Goal: Information Seeking & Learning: Learn about a topic

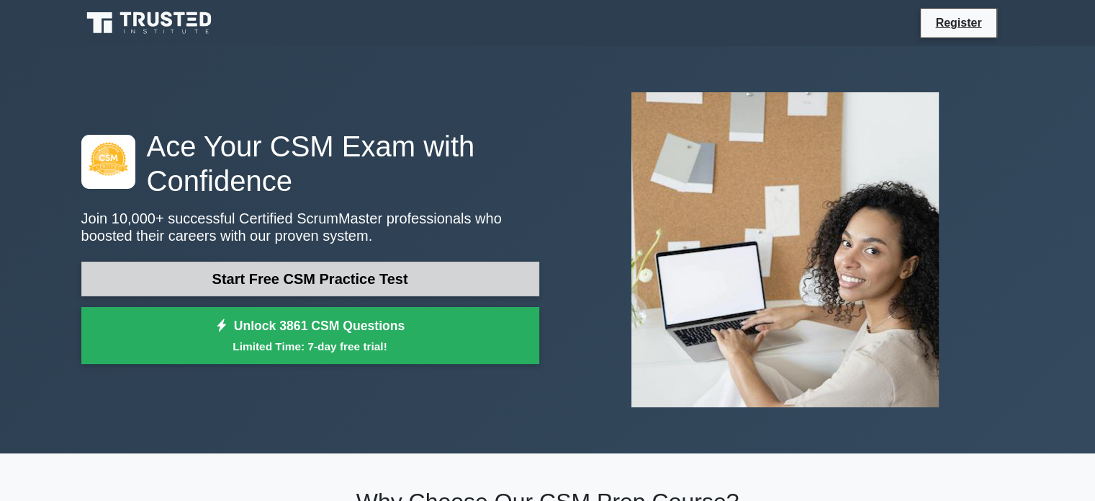
click at [349, 282] on link "Start Free CSM Practice Test" at bounding box center [310, 278] width 458 height 35
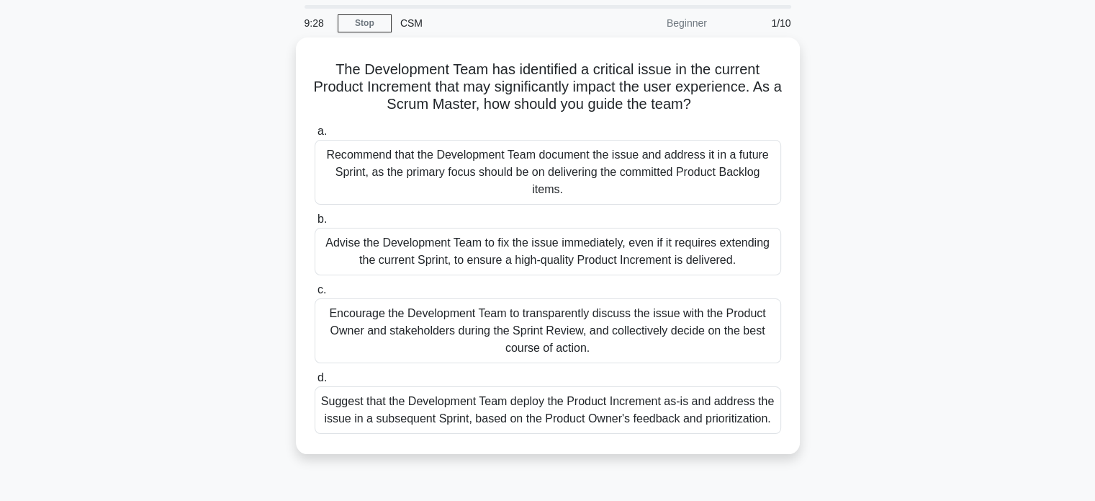
scroll to position [72, 0]
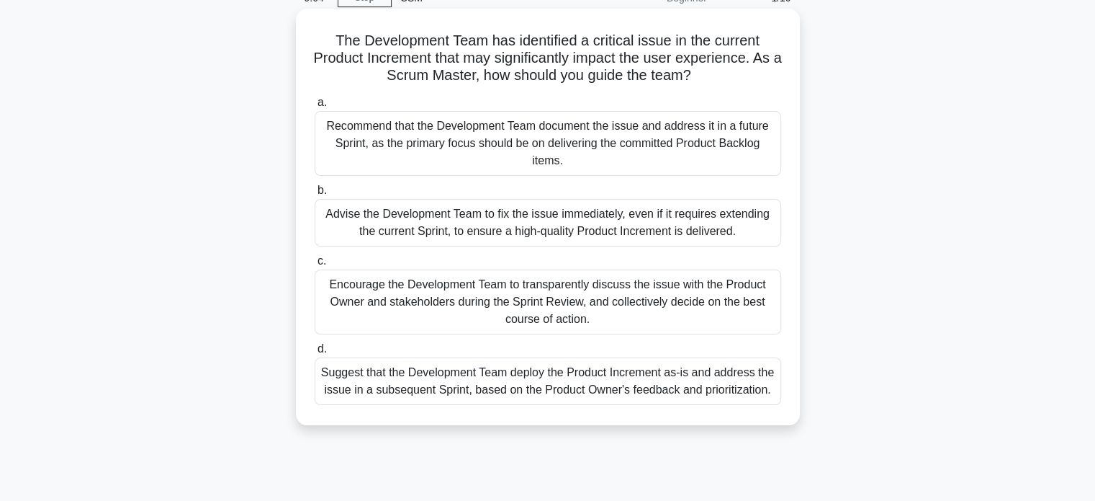
click at [559, 297] on div "Encourage the Development Team to transparently discuss the issue with the Prod…" at bounding box center [548, 301] width 467 height 65
click at [315, 266] on input "c. Encourage the Development Team to transparently discuss the issue with the P…" at bounding box center [315, 260] width 0 height 9
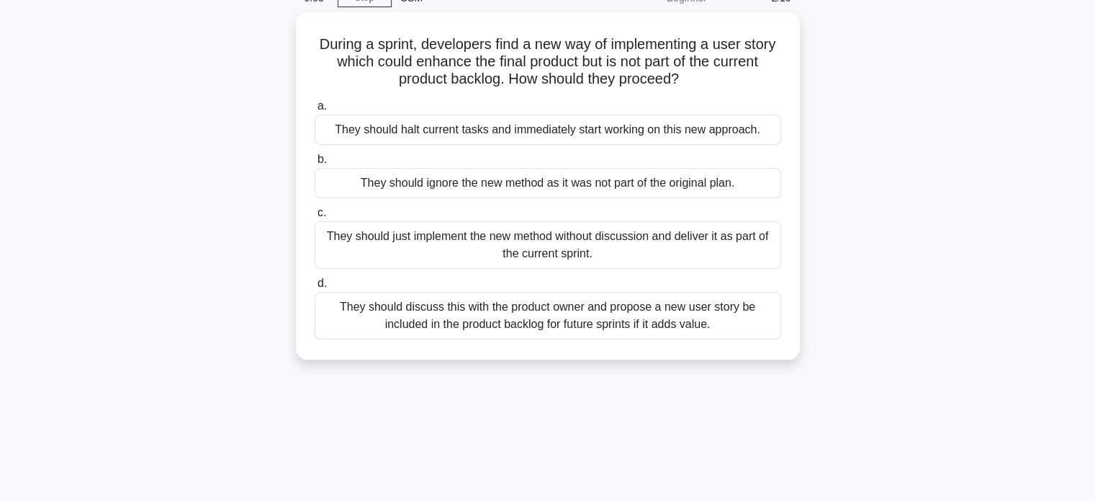
scroll to position [0, 0]
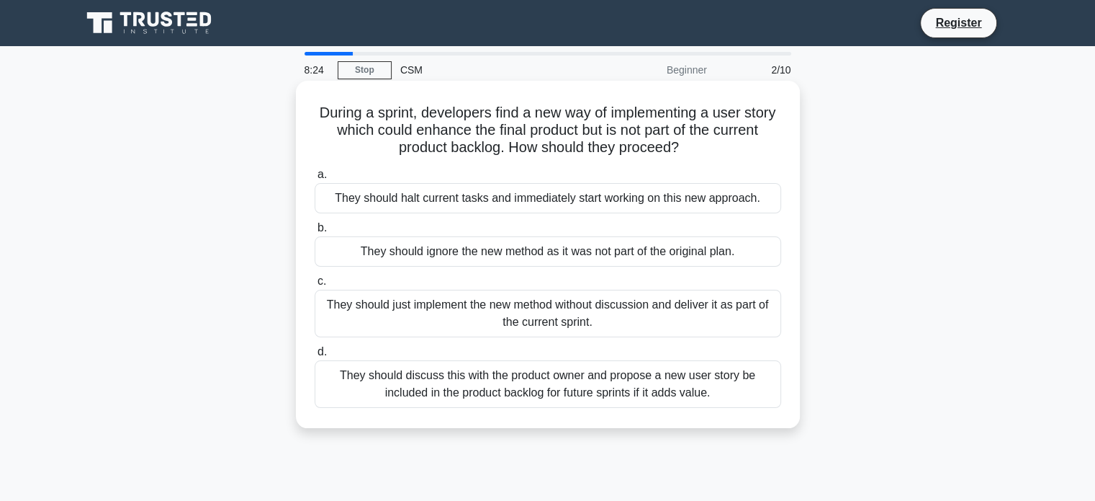
click at [560, 382] on div "They should discuss this with the product owner and propose a new user story be…" at bounding box center [548, 384] width 467 height 48
click at [315, 356] on input "d. They should discuss this with the product owner and propose a new user story…" at bounding box center [315, 351] width 0 height 9
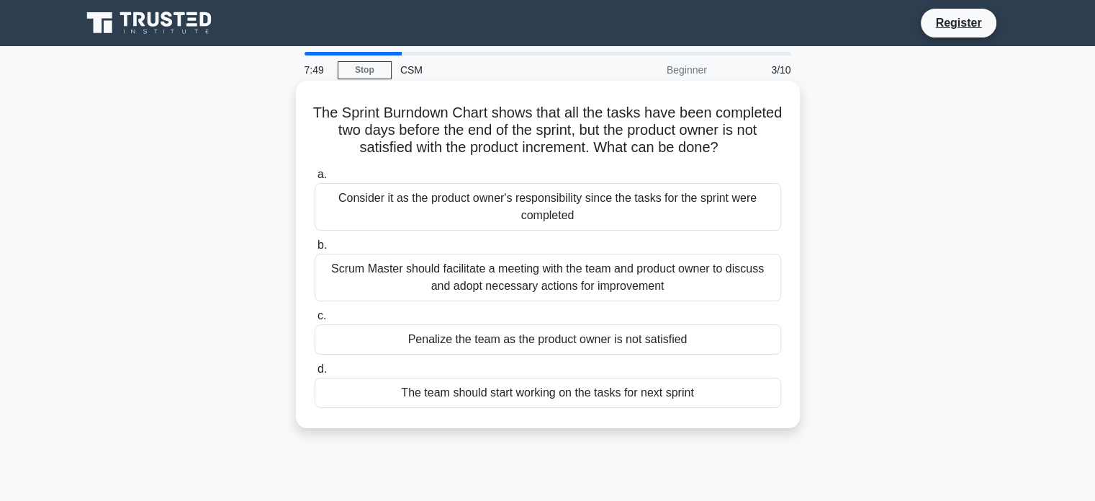
click at [555, 295] on div "Scrum Master should facilitate a meeting with the team and product owner to dis…" at bounding box center [548, 278] width 467 height 48
click at [315, 250] on input "b. Scrum Master should facilitate a meeting with the team and product owner to …" at bounding box center [315, 245] width 0 height 9
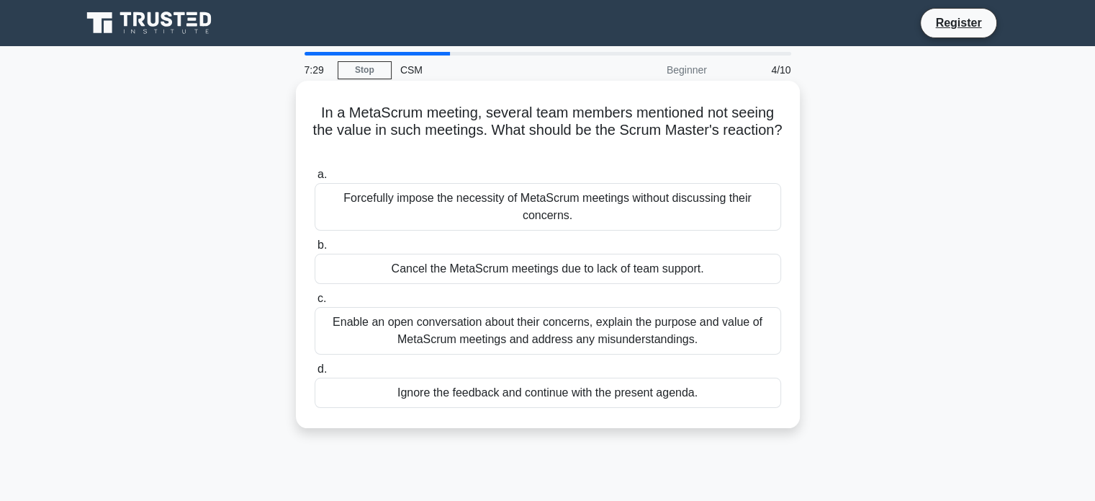
click at [555, 328] on div "Enable an open conversation about their concerns, explain the purpose and value…" at bounding box center [548, 331] width 467 height 48
click at [315, 303] on input "c. Enable an open conversation about their concerns, explain the purpose and va…" at bounding box center [315, 298] width 0 height 9
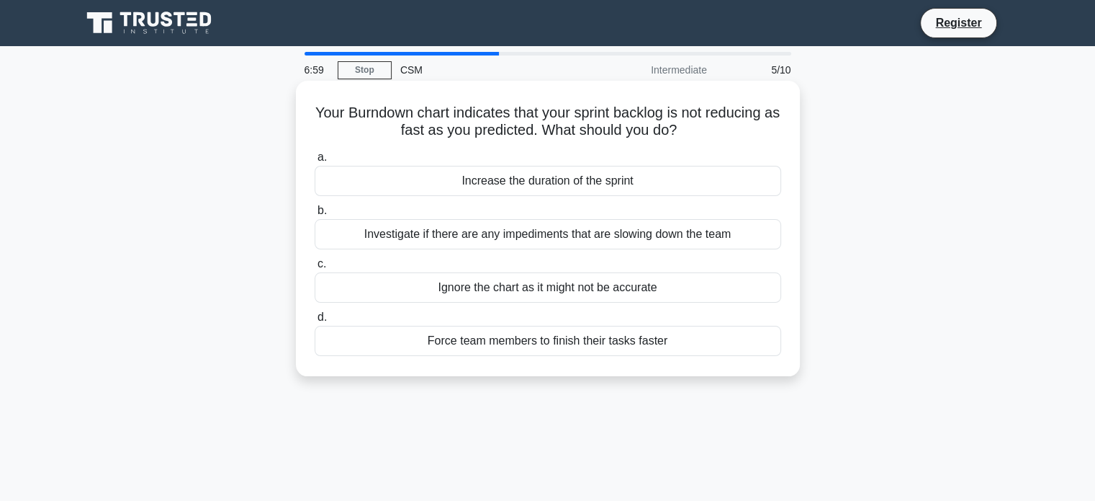
click at [554, 235] on div "Investigate if there are any impediments that are slowing down the team" at bounding box center [548, 234] width 467 height 30
click at [315, 215] on input "b. Investigate if there are any impediments that are slowing down the team" at bounding box center [315, 210] width 0 height 9
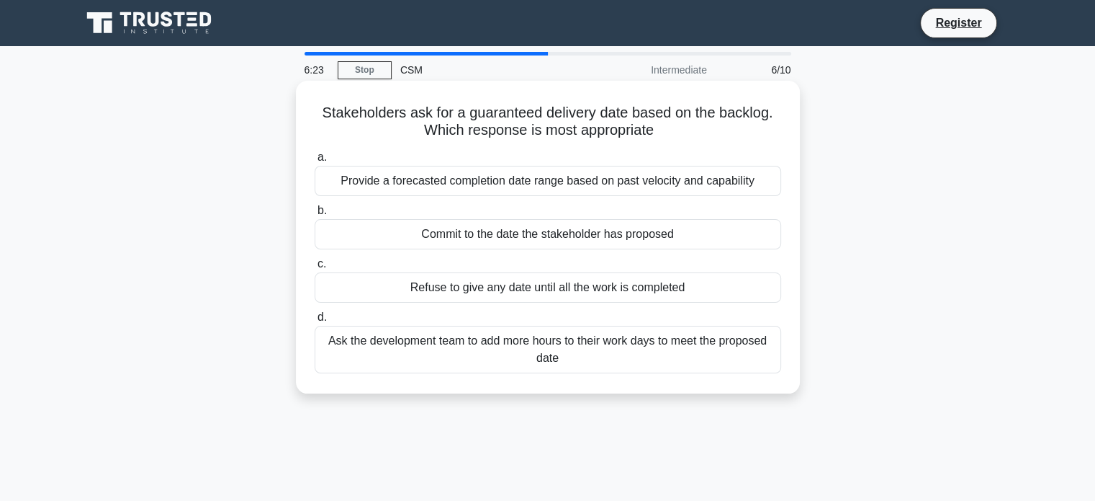
click at [534, 182] on div "Provide a forecasted completion date range based on past velocity and capability" at bounding box center [548, 181] width 467 height 30
click at [315, 162] on input "a. Provide a forecasted completion date range based on past velocity and capabi…" at bounding box center [315, 157] width 0 height 9
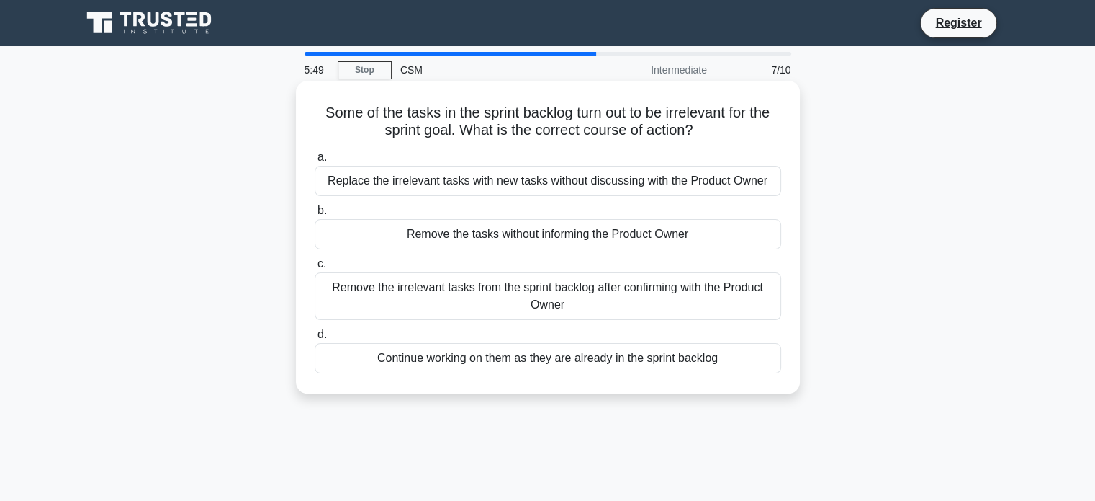
click at [575, 292] on div "Remove the irrelevant tasks from the sprint backlog after confirming with the P…" at bounding box center [548, 296] width 467 height 48
click at [315, 269] on input "c. Remove the irrelevant tasks from the sprint backlog after confirming with th…" at bounding box center [315, 263] width 0 height 9
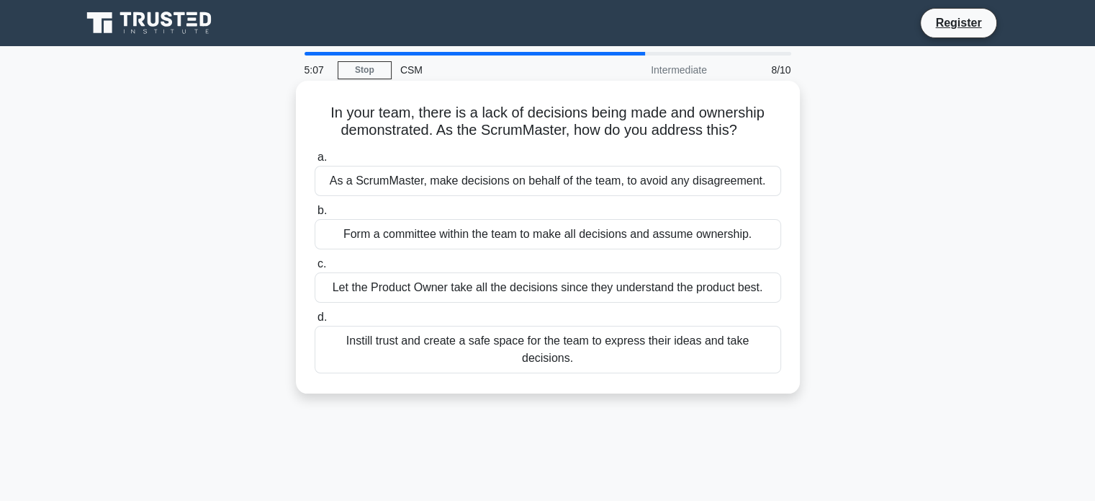
click at [536, 340] on div "Instill trust and create a safe space for the team to express their ideas and t…" at bounding box center [548, 350] width 467 height 48
click at [315, 322] on input "d. Instill trust and create a safe space for the team to express their ideas an…" at bounding box center [315, 317] width 0 height 9
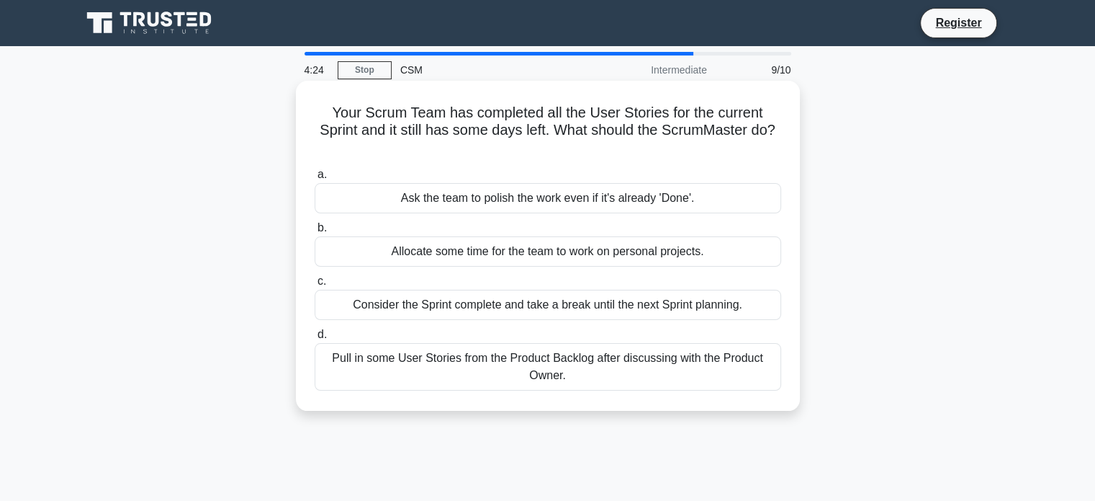
click at [535, 362] on div "Pull in some User Stories from the Product Backlog after discussing with the Pr…" at bounding box center [548, 367] width 467 height 48
click at [315, 339] on input "d. Pull in some User Stories from the Product Backlog after discussing with the…" at bounding box center [315, 334] width 0 height 9
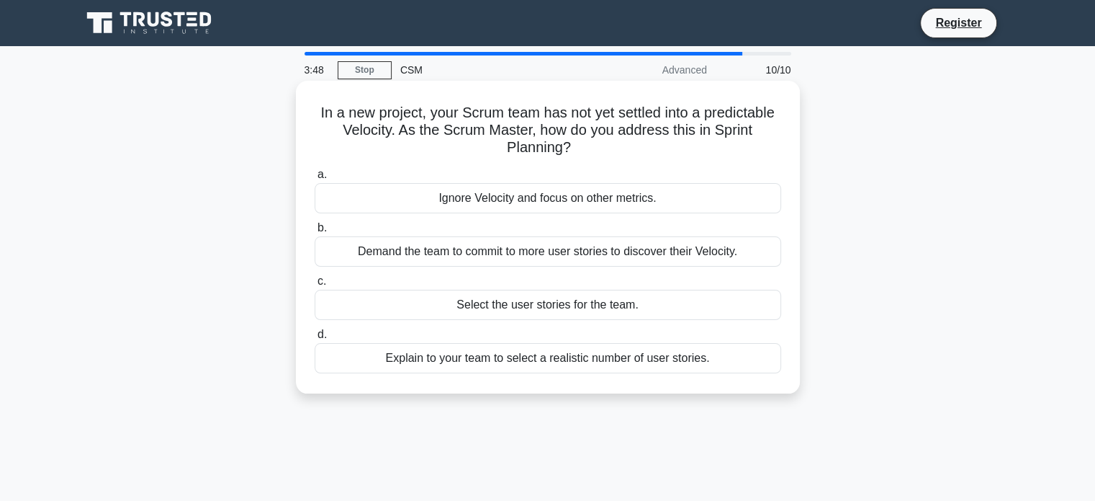
click at [575, 354] on div "Explain to your team to select a realistic number of user stories." at bounding box center [548, 358] width 467 height 30
click at [315, 339] on input "d. Explain to your team to select a realistic number of user stories." at bounding box center [315, 334] width 0 height 9
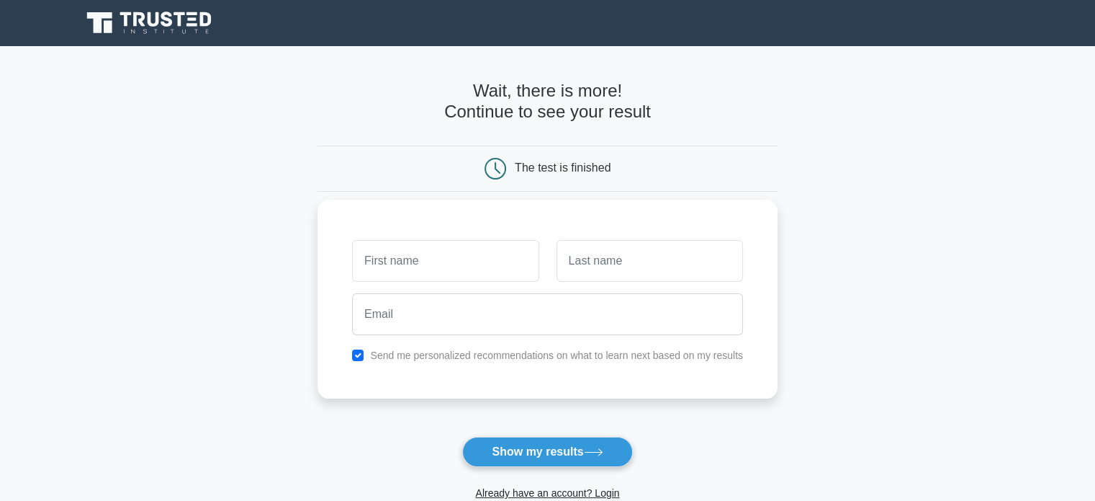
click at [428, 265] on input "text" at bounding box center [445, 261] width 187 height 42
click at [545, 449] on button "Show my results" at bounding box center [547, 451] width 170 height 30
click at [464, 259] on input "text" at bounding box center [445, 261] width 187 height 42
type input "Ketal"
click at [664, 264] on input "text" at bounding box center [650, 261] width 187 height 42
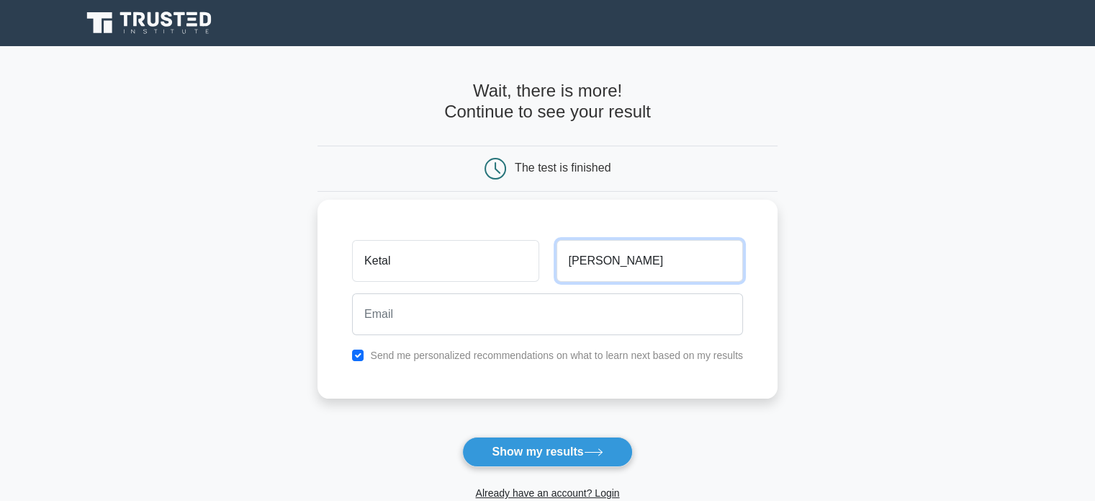
type input "Patel"
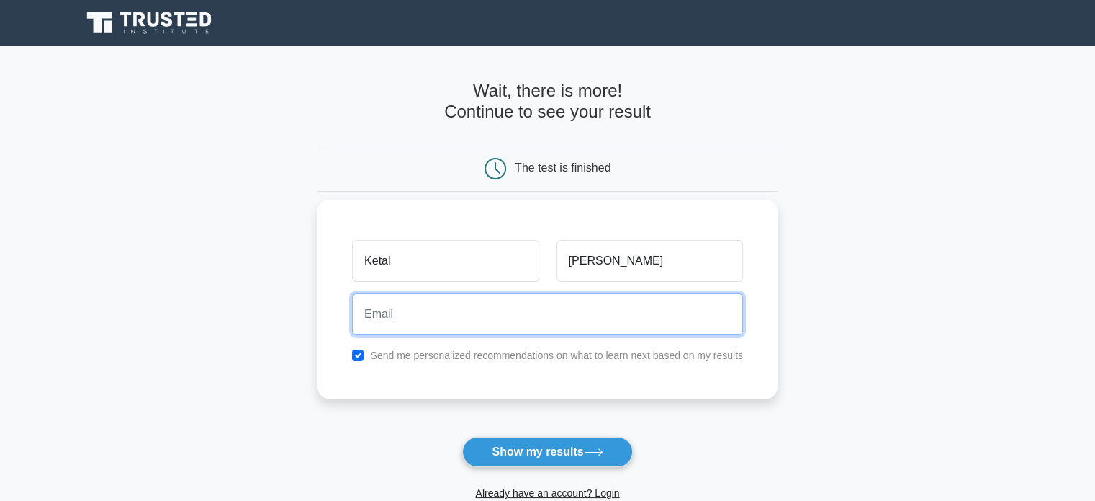
click at [458, 320] on input "email" at bounding box center [547, 314] width 391 height 42
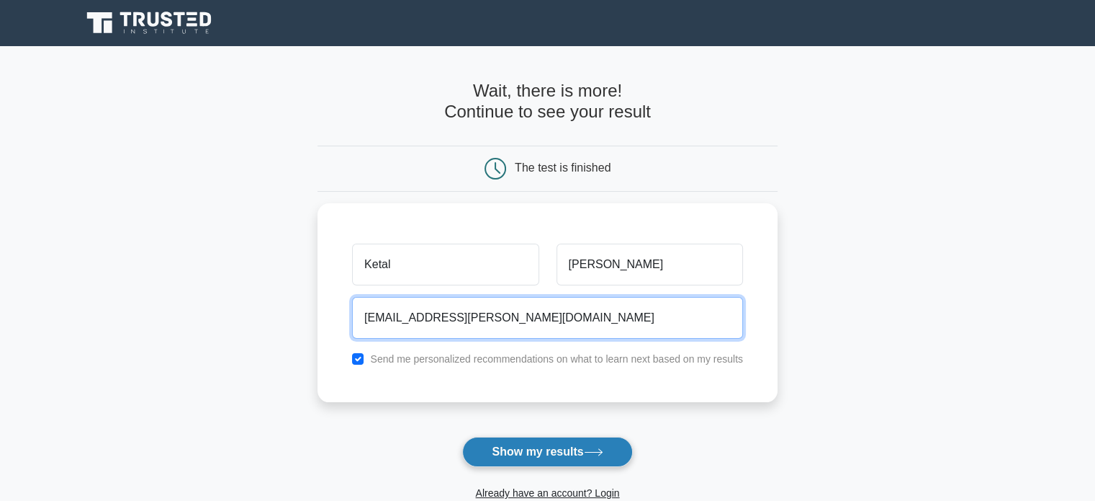
type input "ketal.patel@fiserv.com"
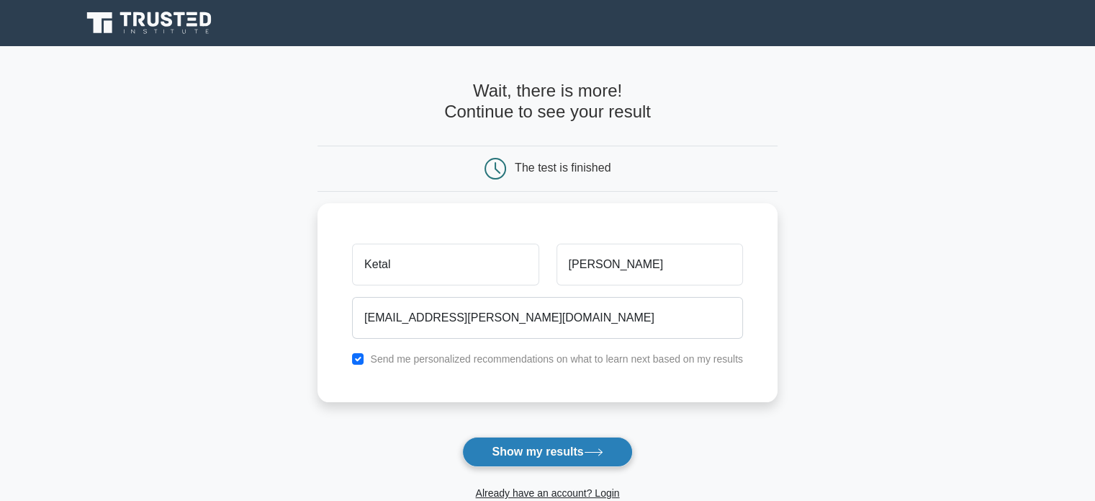
click at [556, 452] on button "Show my results" at bounding box center [547, 451] width 170 height 30
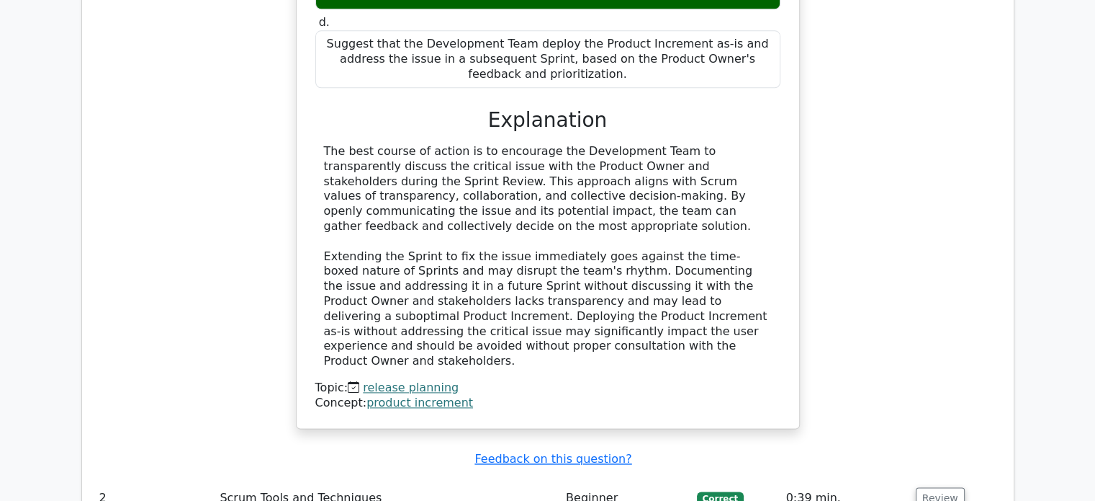
scroll to position [1705, 0]
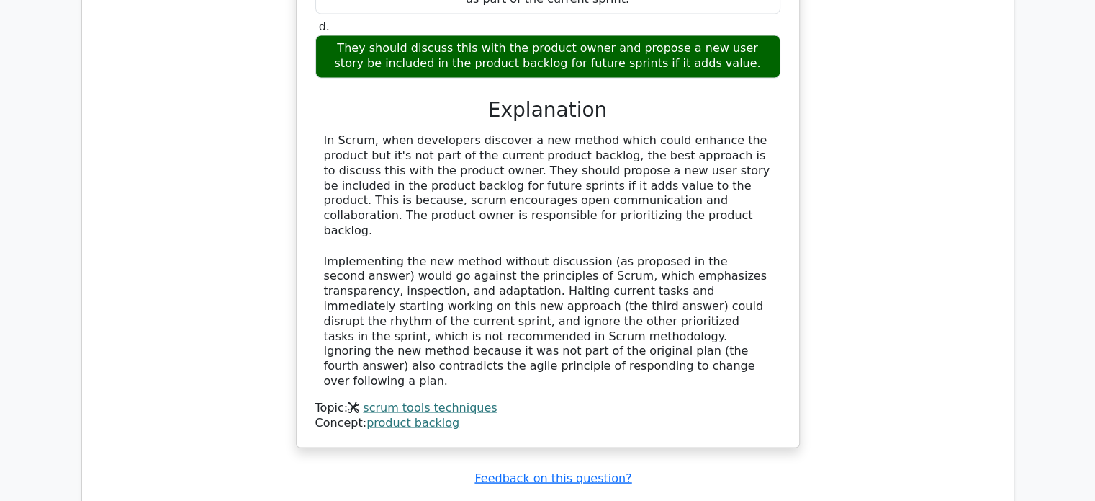
scroll to position [2497, 0]
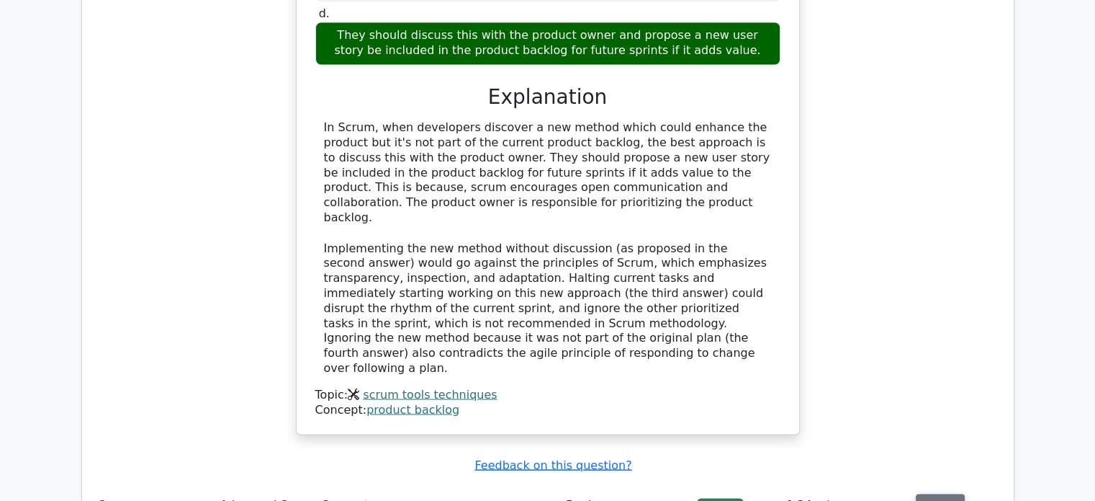
click at [936, 493] on button "Review" at bounding box center [940, 504] width 49 height 22
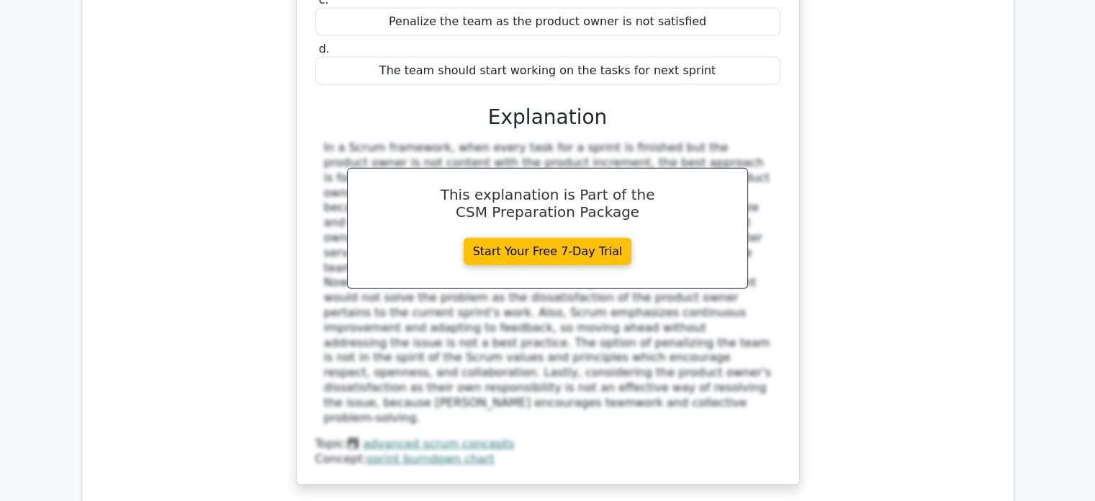
scroll to position [3289, 0]
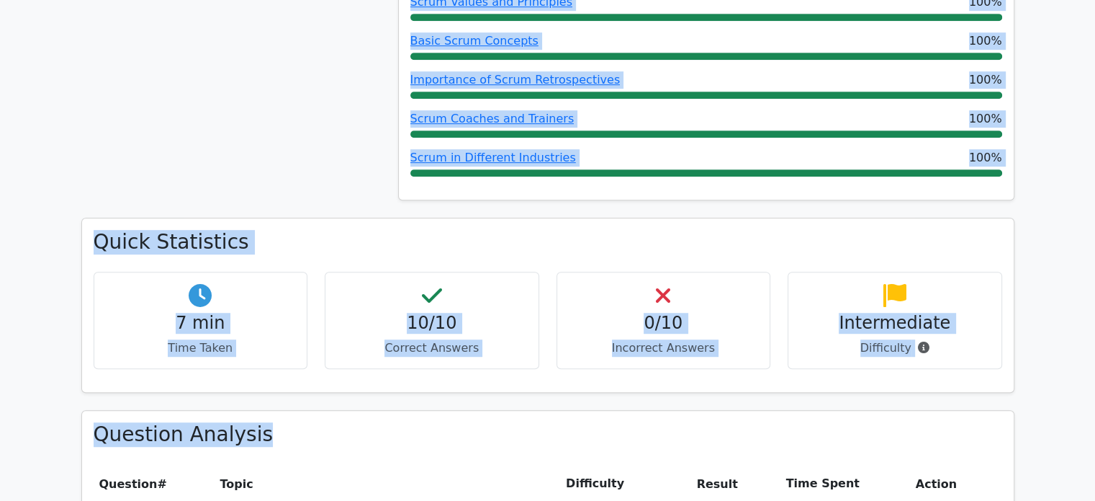
scroll to position [884, 0]
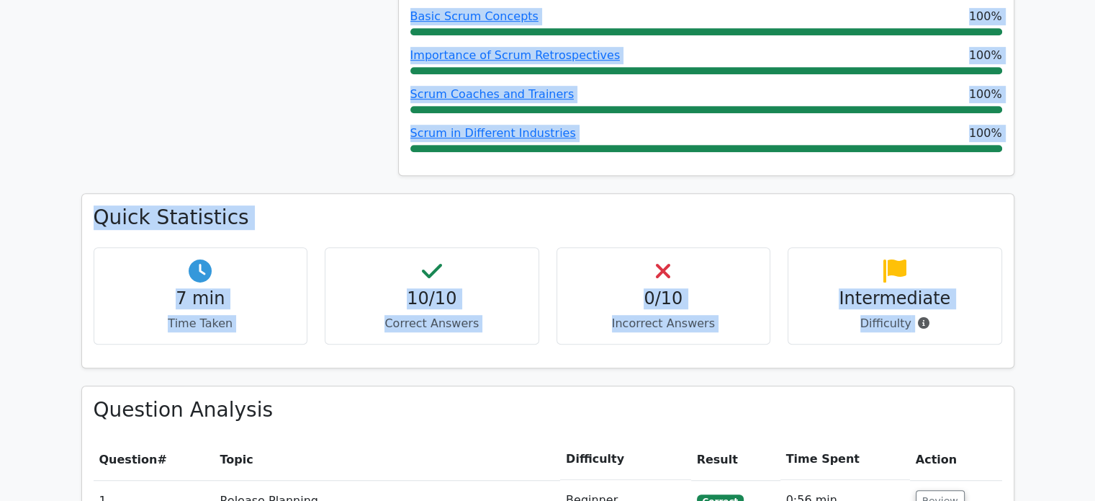
drag, startPoint x: 244, startPoint y: 126, endPoint x: 1049, endPoint y: 318, distance: 827.1
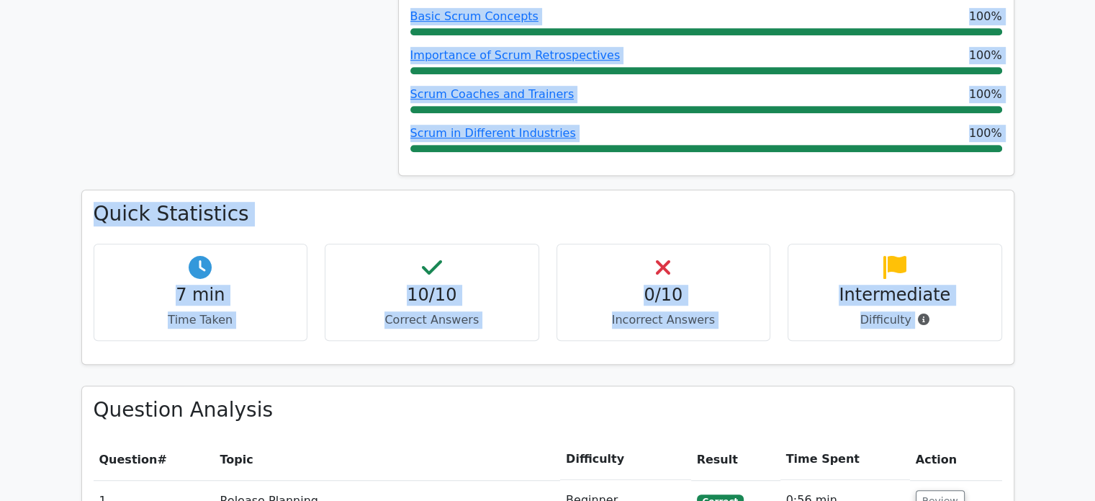
copy div "Your Test Results Certified ScrumMaster 100% Your Score Keep practicing! Perfor…"
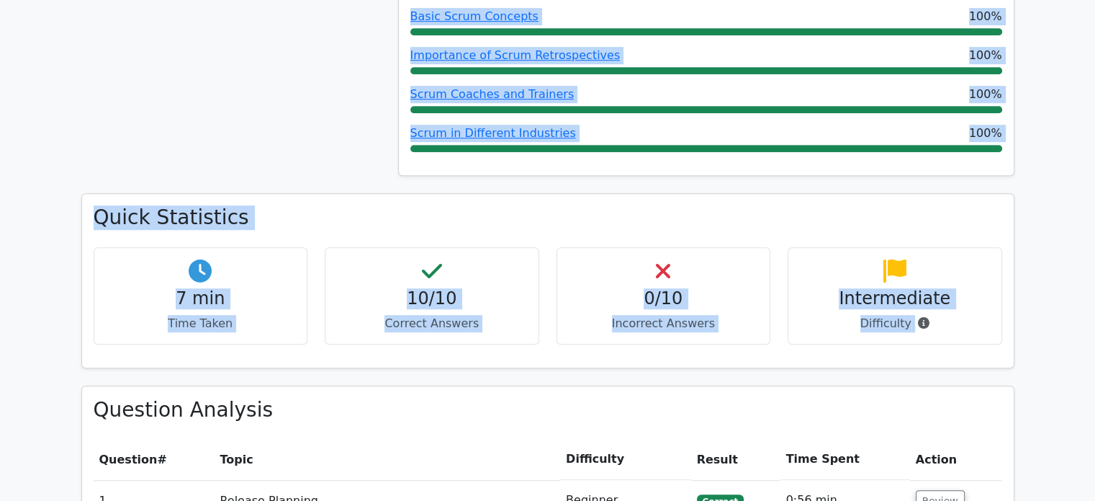
click at [928, 327] on div "Quick Statistics 7 min Time Taken 10/10 Correct Answers 0/10 Incorrect Answers …" at bounding box center [548, 289] width 951 height 192
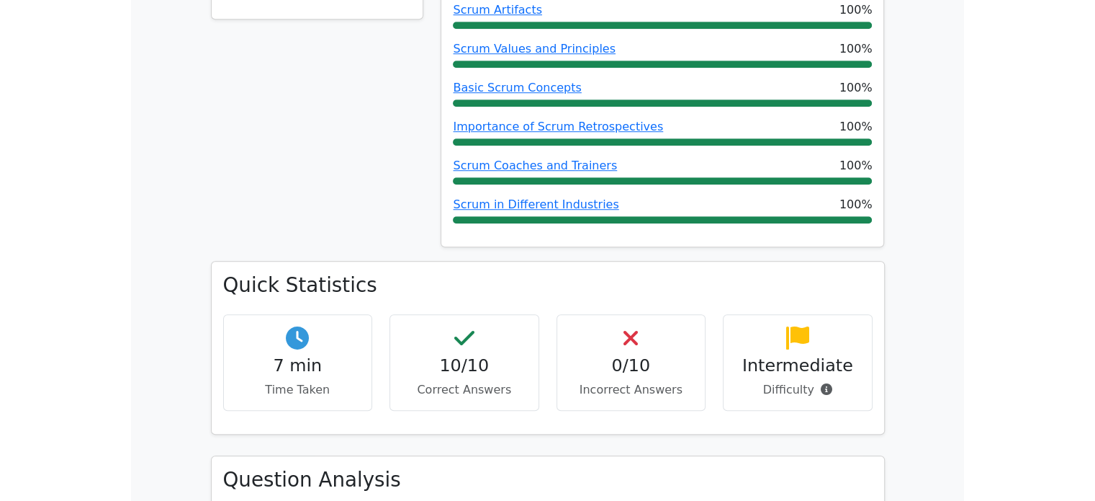
scroll to position [812, 0]
